Goal: Task Accomplishment & Management: Manage account settings

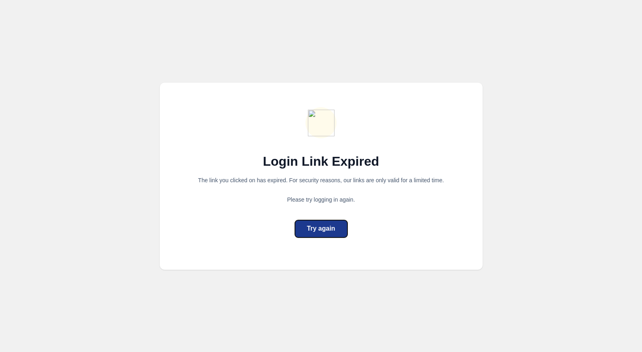
click at [319, 228] on div "Try again" at bounding box center [321, 229] width 28 height 10
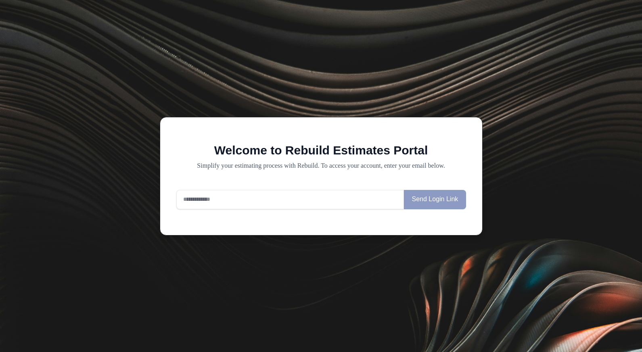
click at [286, 202] on input "email" at bounding box center [290, 199] width 228 height 19
type input "**********"
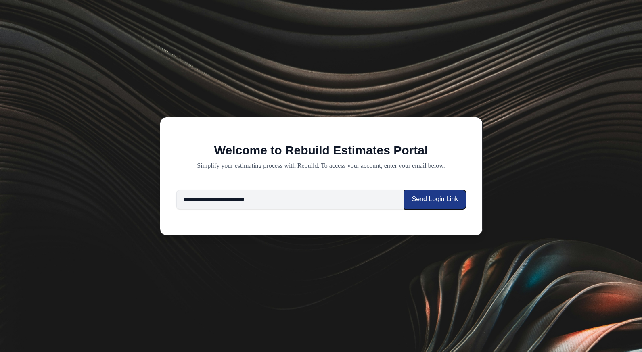
click at [404, 190] on button "Send Login Link" at bounding box center [435, 199] width 62 height 19
